Goal: Information Seeking & Learning: Learn about a topic

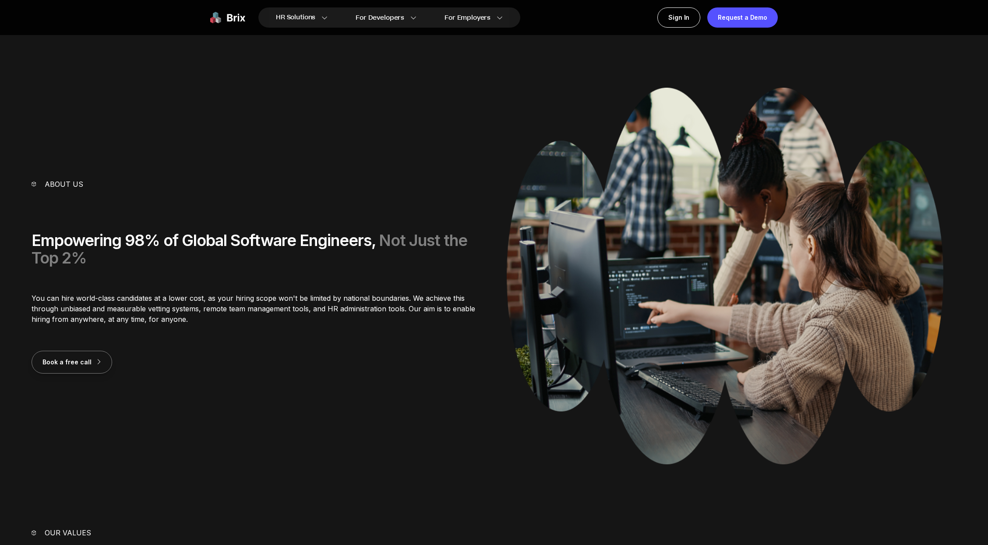
click at [365, 159] on div "About us Empowering 98% of Global Software Engineers, Not Just the Top 2% You c…" at bounding box center [494, 276] width 925 height 376
